Goal: Transaction & Acquisition: Download file/media

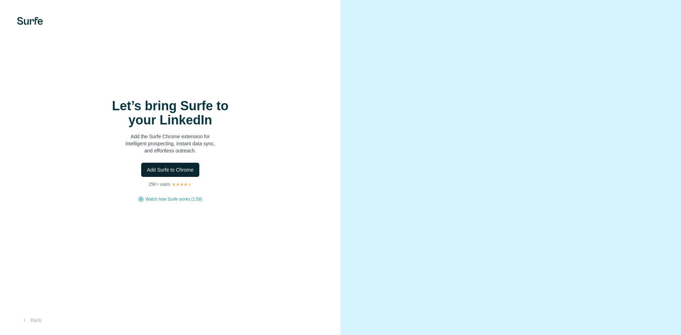
click at [168, 164] on button "Add Surfe to Chrome" at bounding box center [170, 170] width 58 height 14
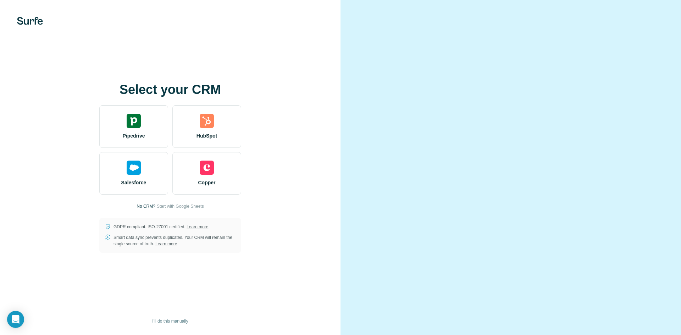
click at [434, 104] on video at bounding box center [510, 168] width 255 height 128
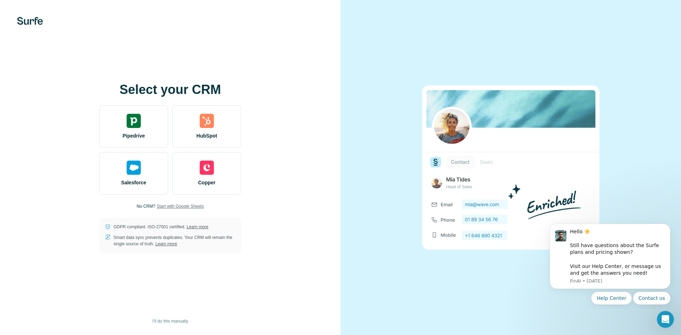
click at [185, 207] on span "Start with Google Sheets" at bounding box center [180, 206] width 47 height 6
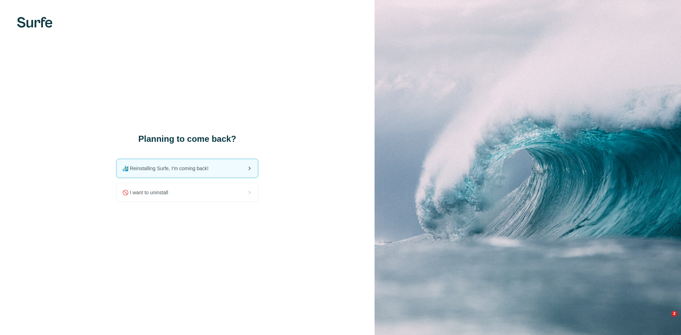
click at [200, 170] on span "🏄🏻‍♂️ Reinstalling Surfe, I'm coming back!" at bounding box center [168, 168] width 92 height 7
